Goal: Task Accomplishment & Management: Complete application form

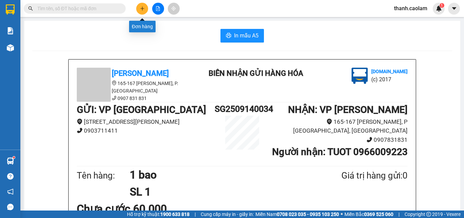
click at [144, 10] on icon "plus" at bounding box center [142, 8] width 5 height 5
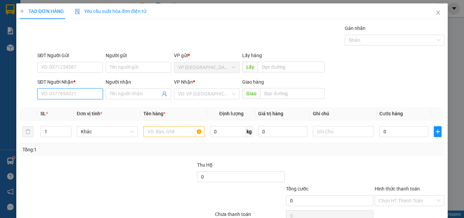
click at [81, 93] on input "SĐT Người Nhận *" at bounding box center [69, 93] width 65 height 11
type input "0915319729"
click at [74, 108] on div "0915319729 - Thảo" at bounding box center [69, 107] width 57 height 7
type input "Thảo"
type input "TRAN QUY CAP"
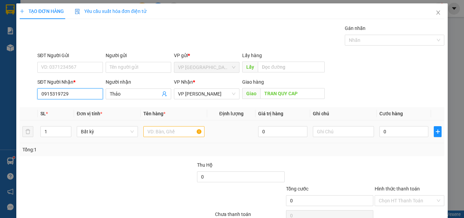
type input "0915319729"
click at [173, 130] on input "text" at bounding box center [173, 131] width 61 height 11
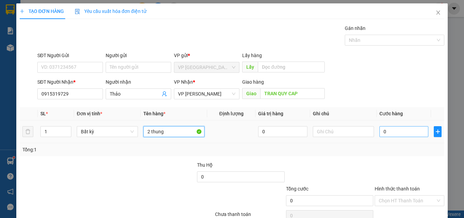
type input "2 thung"
click at [392, 127] on input "0" at bounding box center [403, 131] width 49 height 11
type input "8"
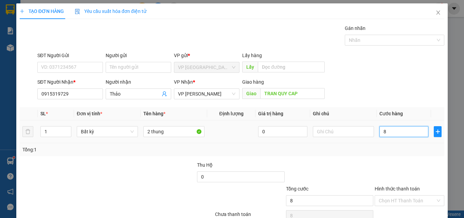
type input "80"
type input "800"
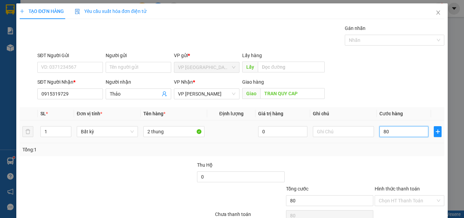
type input "800"
type input "8.000"
type input "80.000"
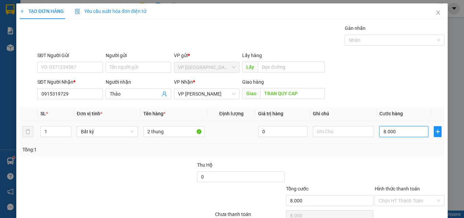
type input "80.000"
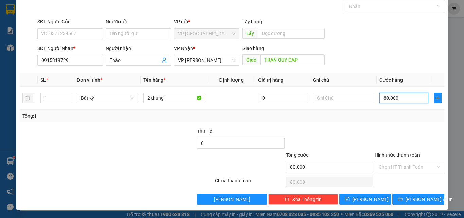
type input "80.000"
click at [395, 154] on label "Hình thức thanh toán" at bounding box center [396, 154] width 45 height 5
click at [395, 162] on input "Hình thức thanh toán" at bounding box center [406, 167] width 57 height 10
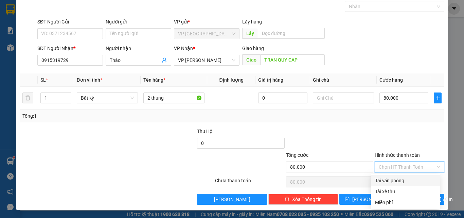
drag, startPoint x: 390, startPoint y: 181, endPoint x: 392, endPoint y: 177, distance: 4.6
click at [390, 181] on div "Tại văn phòng" at bounding box center [405, 179] width 61 height 7
type input "0"
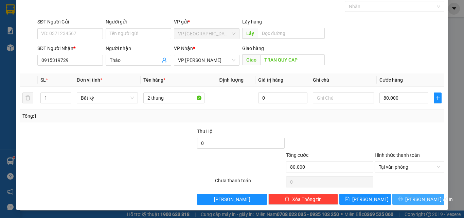
click at [409, 195] on span "[PERSON_NAME] và In" at bounding box center [429, 198] width 48 height 7
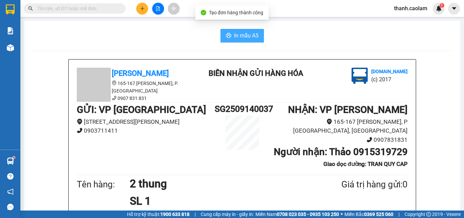
click at [252, 34] on span "In mẫu A5" at bounding box center [246, 35] width 24 height 8
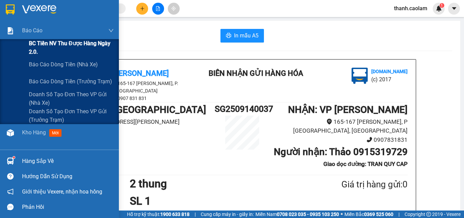
click at [64, 44] on span "BC Tiền NV thu được hàng ngày 2.0." at bounding box center [71, 47] width 85 height 17
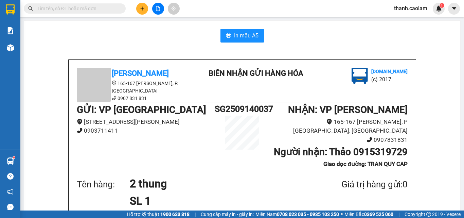
click at [102, 9] on input "text" at bounding box center [77, 8] width 80 height 7
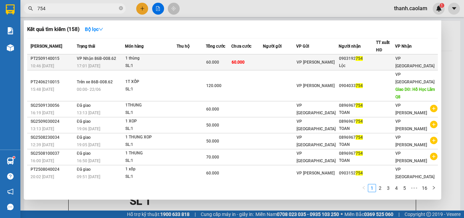
type input "754"
click at [251, 60] on td "60.000" at bounding box center [247, 62] width 32 height 16
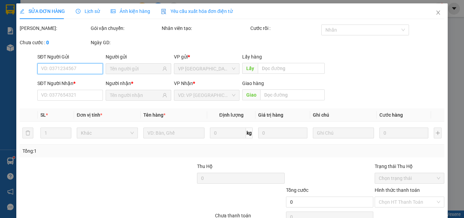
type input "0903192754"
type input "Lộc"
type input "60.000"
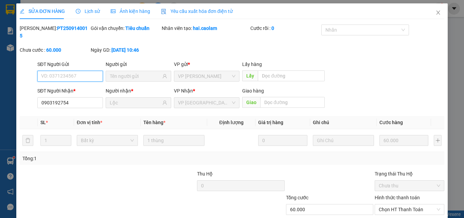
scroll to position [35, 0]
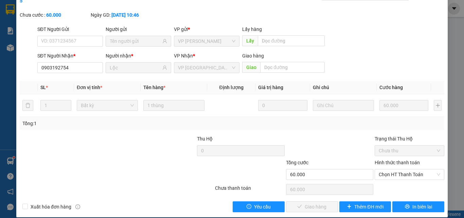
click at [400, 160] on label "Hình thức thanh toán" at bounding box center [396, 162] width 45 height 5
click at [400, 169] on input "Hình thức thanh toán" at bounding box center [406, 174] width 57 height 10
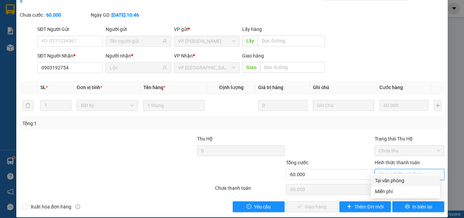
click at [393, 179] on div "Tại văn phòng" at bounding box center [405, 179] width 61 height 7
type input "0"
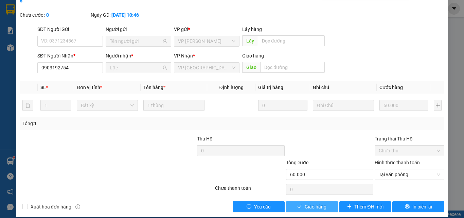
click at [312, 203] on span "Giao hàng" at bounding box center [315, 206] width 22 height 7
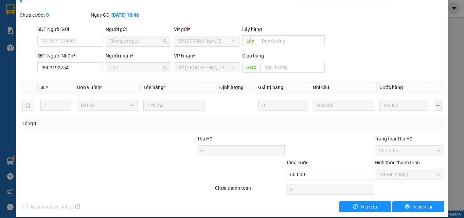
scroll to position [0, 0]
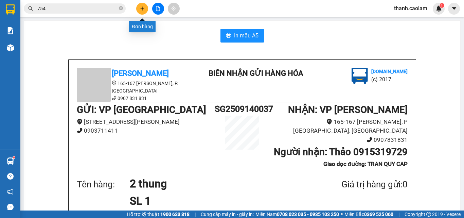
click at [143, 9] on icon "plus" at bounding box center [142, 8] width 5 height 5
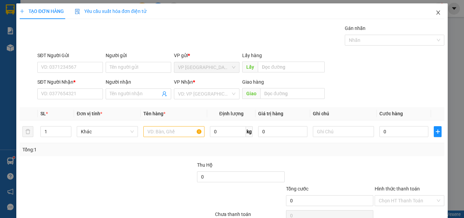
click at [436, 13] on icon "close" at bounding box center [438, 13] width 4 height 4
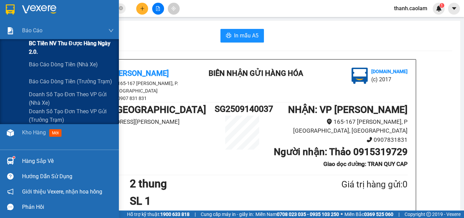
click at [55, 43] on span "BC Tiền NV thu được hàng ngày 2.0." at bounding box center [71, 47] width 85 height 17
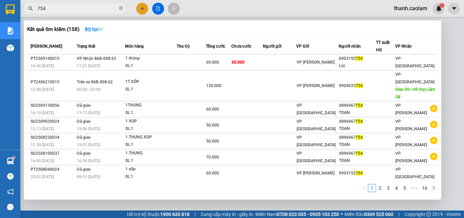
click at [79, 7] on input "754" at bounding box center [77, 8] width 80 height 7
type input "7"
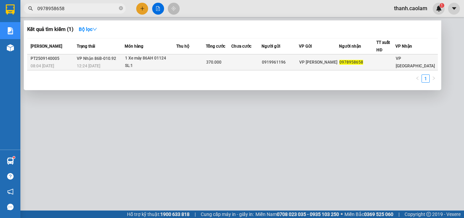
type input "0978958658"
click at [338, 59] on div "VP [PERSON_NAME]" at bounding box center [318, 61] width 39 height 7
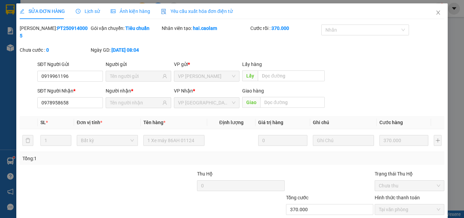
type input "0919961196"
type input "0978958658"
type input "370.000"
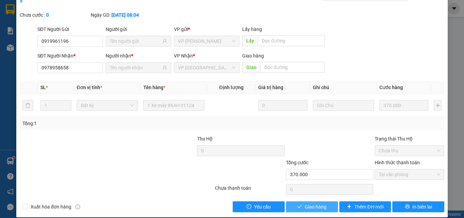
click at [315, 203] on span "Giao hàng" at bounding box center [315, 206] width 22 height 7
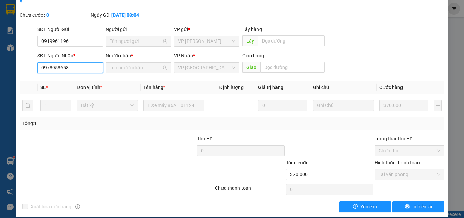
click at [83, 62] on input "0978958658" at bounding box center [69, 67] width 65 height 11
type input "0"
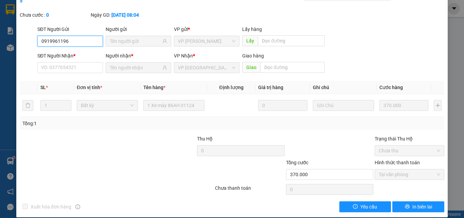
click at [77, 36] on input "0919961196" at bounding box center [69, 41] width 65 height 11
type input "0"
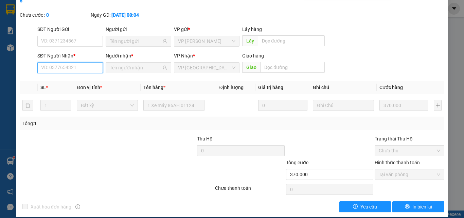
click at [87, 62] on input "SĐT Người Nhận *" at bounding box center [69, 67] width 65 height 11
click at [80, 62] on input "SĐT Người Nhận *" at bounding box center [69, 67] width 65 height 11
type input "0915020207"
click at [397, 52] on div "SĐT Người Nhận * 0915020207 Người nhận * VP Nhận * VP [GEOGRAPHIC_DATA] Giao hà…" at bounding box center [240, 64] width 409 height 24
click at [160, 62] on span at bounding box center [138, 67] width 65 height 11
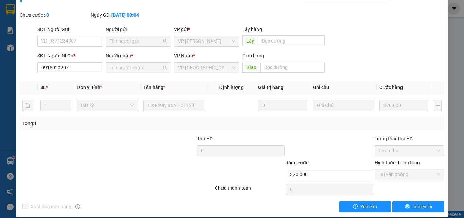
click at [160, 62] on span at bounding box center [138, 67] width 65 height 11
click at [200, 62] on span "VP [GEOGRAPHIC_DATA]" at bounding box center [206, 67] width 57 height 10
click at [84, 43] on form "SĐT Người Gửi VD: 0371234567 Người gửi VP gửi * VP [PERSON_NAME] Lấy hàng Lấy S…" at bounding box center [232, 50] width 424 height 50
click at [75, 62] on input "0915020207" at bounding box center [69, 67] width 65 height 11
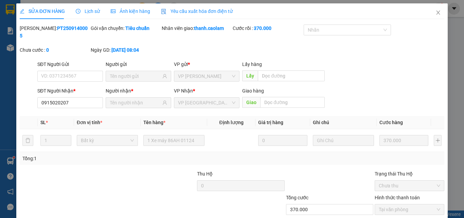
click at [149, 97] on span at bounding box center [138, 102] width 65 height 11
click at [144, 99] on span at bounding box center [138, 102] width 65 height 11
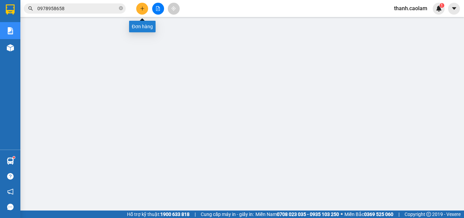
click at [140, 7] on icon "plus" at bounding box center [142, 8] width 5 height 5
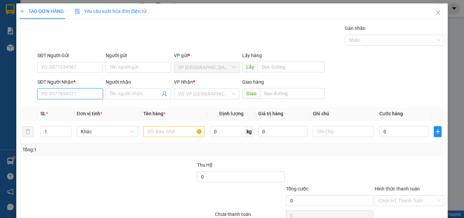
click at [90, 95] on input "SĐT Người Nhận *" at bounding box center [69, 93] width 65 height 11
click at [75, 105] on div "0915020207 - KIEN" at bounding box center [69, 107] width 57 height 7
type input "0915020207"
type input "KIEN"
type input "0915020207"
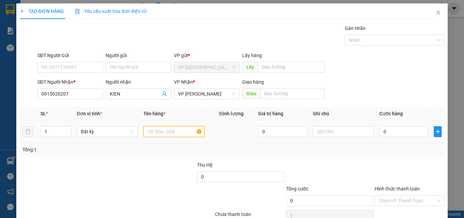
click at [169, 131] on input "text" at bounding box center [173, 131] width 61 height 11
type input "1 hop den"
click at [385, 132] on input "0" at bounding box center [403, 131] width 49 height 11
type input "3"
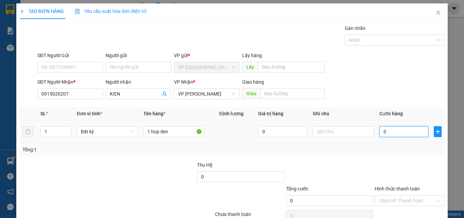
type input "3"
type input "30"
type input "300"
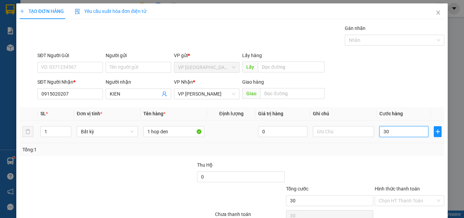
type input "300"
type input "3.000"
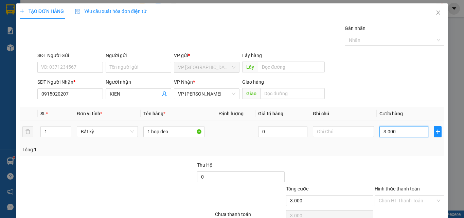
type input "30.000"
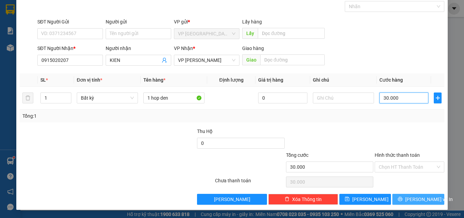
type input "30.000"
click at [412, 198] on span "[PERSON_NAME] và In" at bounding box center [429, 198] width 48 height 7
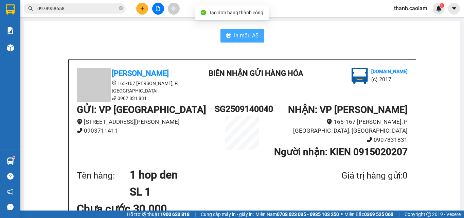
click at [240, 31] on span "In mẫu A5" at bounding box center [246, 35] width 24 height 8
click at [102, 8] on input "0978958658" at bounding box center [77, 8] width 80 height 7
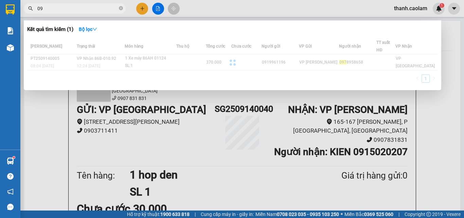
type input "0"
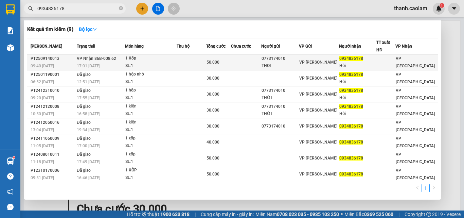
type input "0934836178"
click at [323, 59] on div "VP [PERSON_NAME]" at bounding box center [318, 61] width 39 height 7
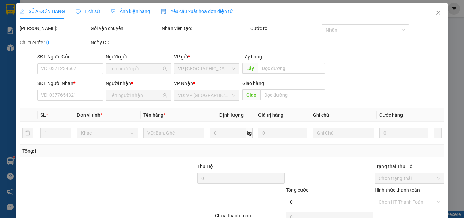
type input "0773174010"
type input "THOI"
type input "0934836178"
type input "Hời"
type input "50.000"
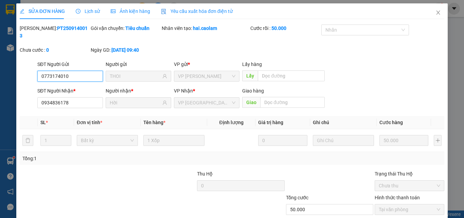
scroll to position [35, 0]
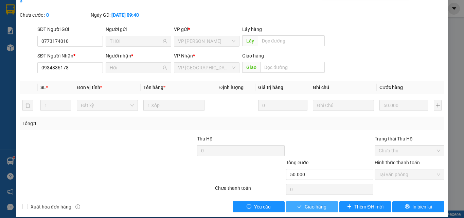
click at [310, 203] on span "Giao hàng" at bounding box center [315, 206] width 22 height 7
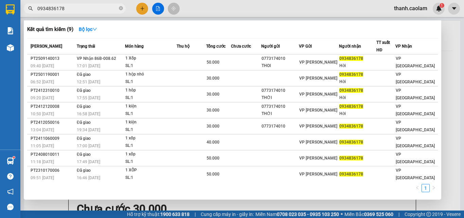
click at [67, 8] on input "0934836178" at bounding box center [77, 8] width 80 height 7
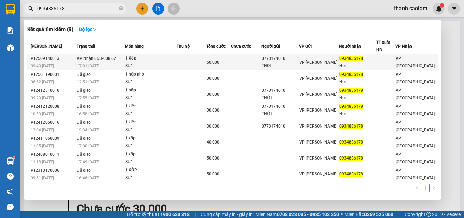
click at [196, 62] on td at bounding box center [191, 62] width 30 height 16
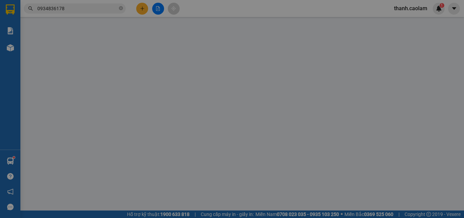
type input "0773174010"
type input "THOI"
type input "0934836178"
type input "Hời"
type input "50.000"
